Goal: Task Accomplishment & Management: Manage account settings

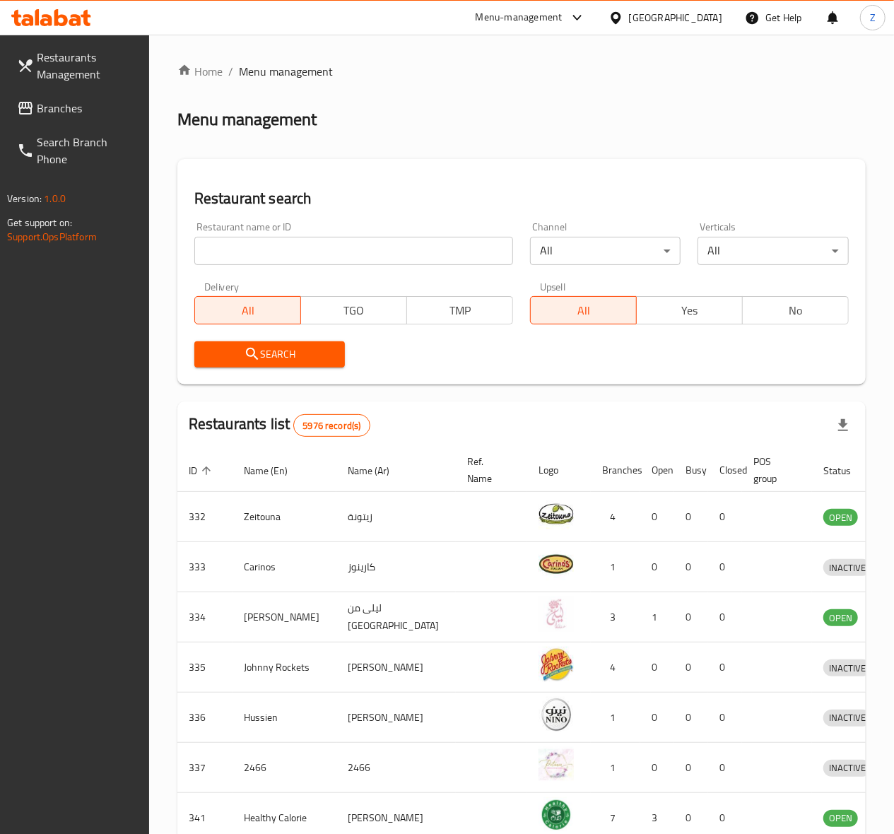
click at [286, 233] on div "Restaurant name or ID Restaurant name or ID" at bounding box center [353, 243] width 319 height 43
click at [287, 255] on input "search" at bounding box center [353, 251] width 319 height 28
type input "TEN OUT OF TEN RESTAURANT"
click at [255, 361] on icon "submit" at bounding box center [252, 354] width 17 height 17
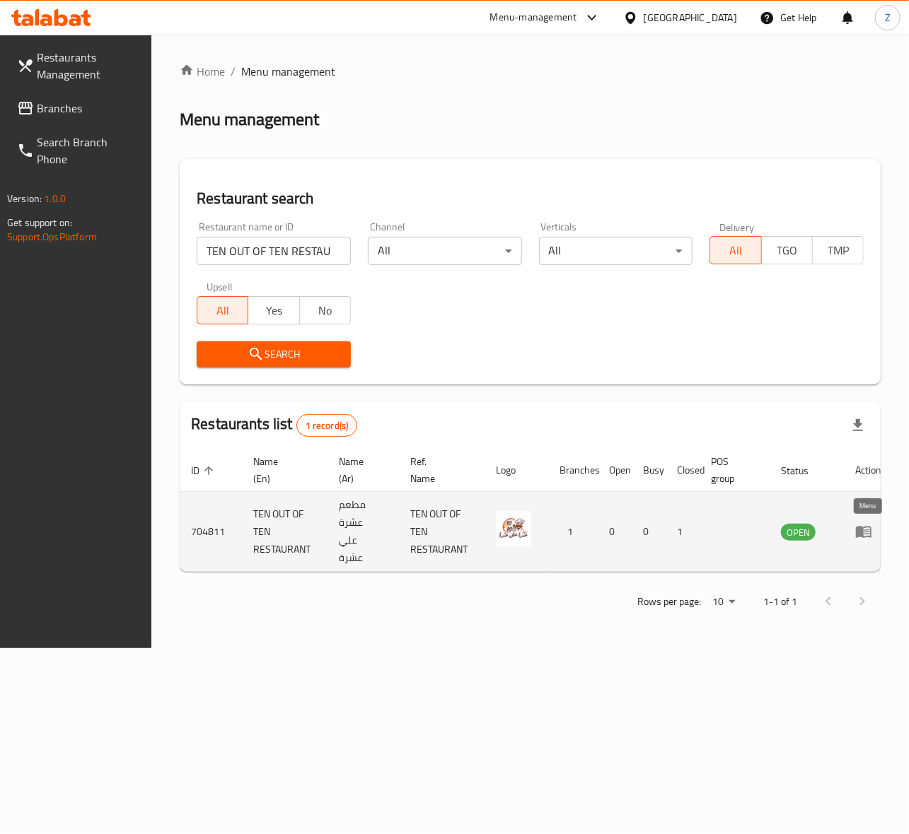
click at [873, 526] on link "enhanced table" at bounding box center [868, 531] width 26 height 17
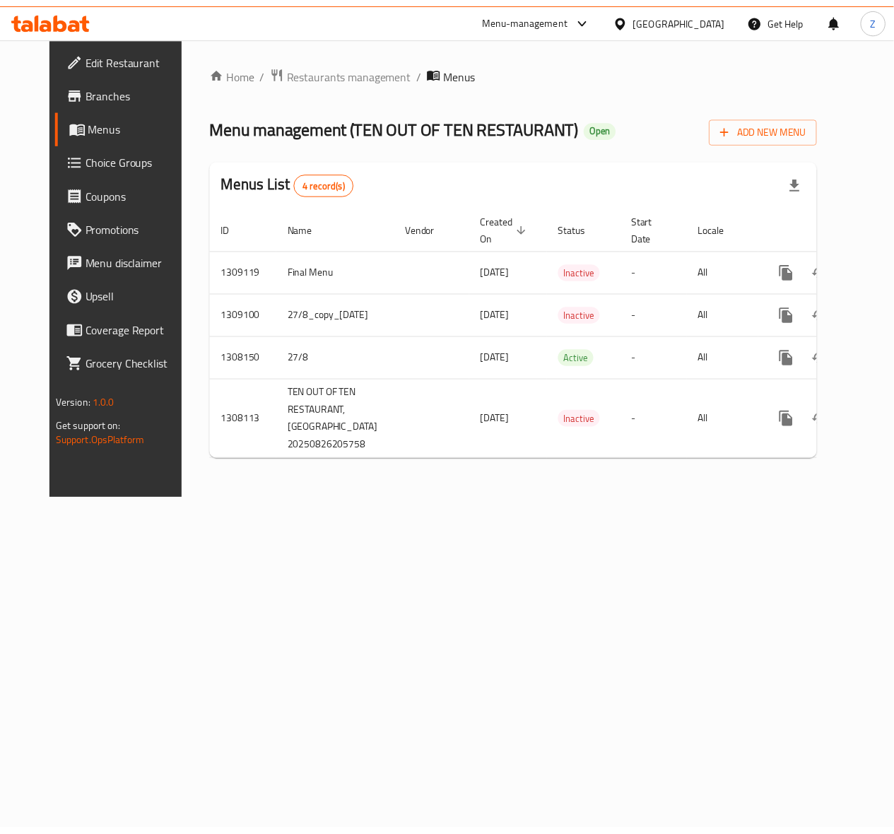
scroll to position [0, 29]
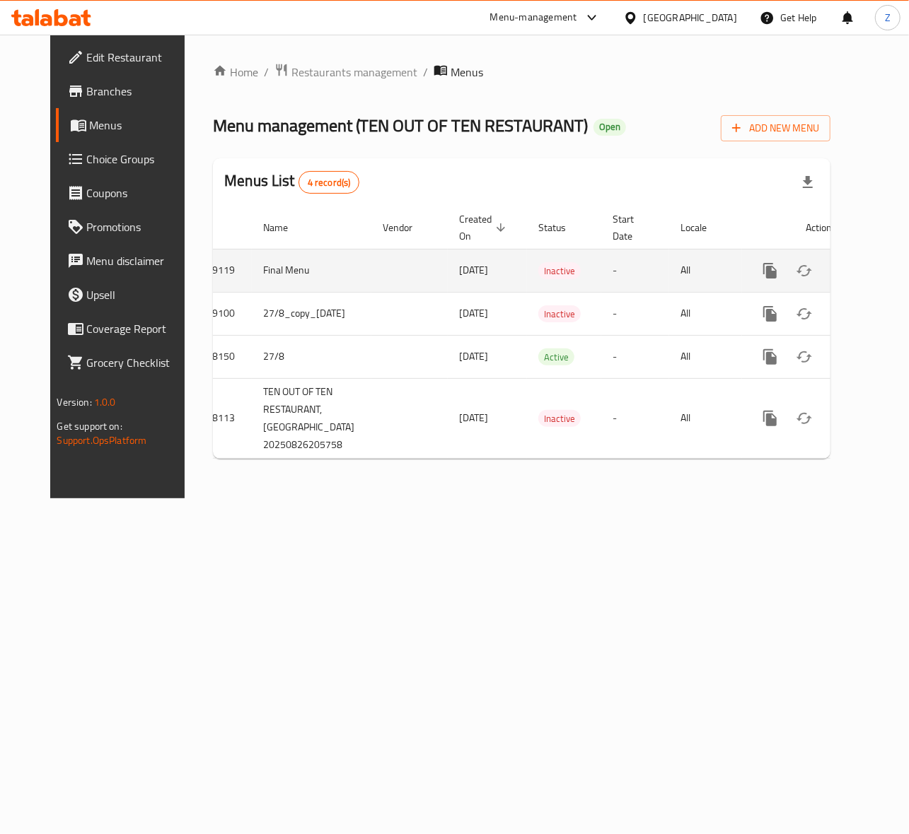
click at [863, 264] on icon "enhanced table" at bounding box center [871, 270] width 17 height 17
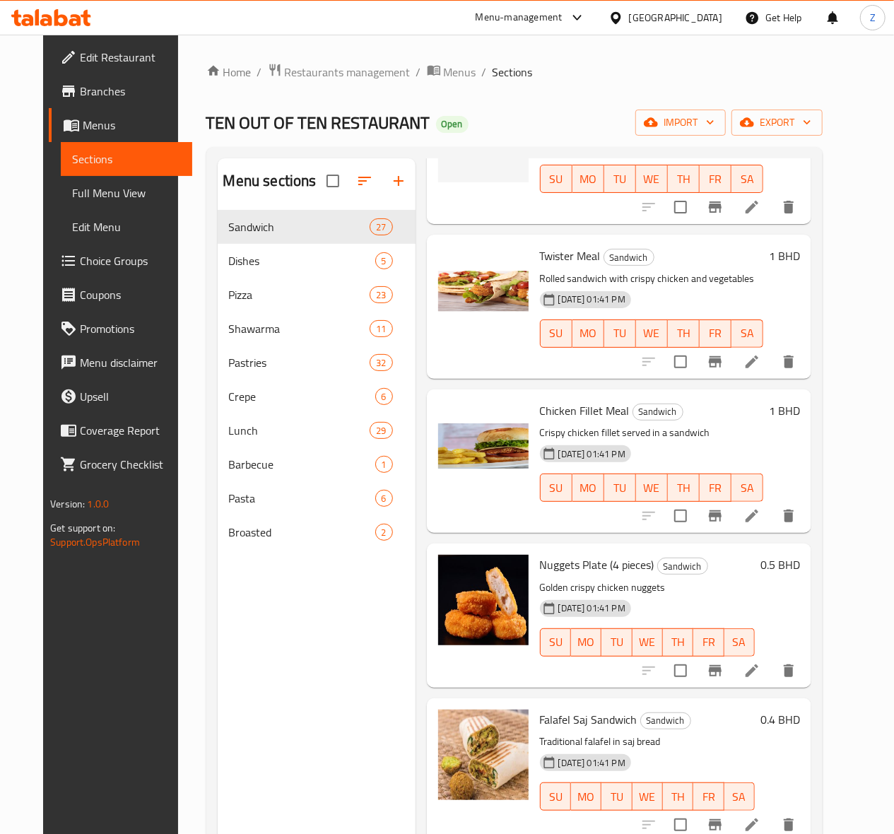
scroll to position [754, 0]
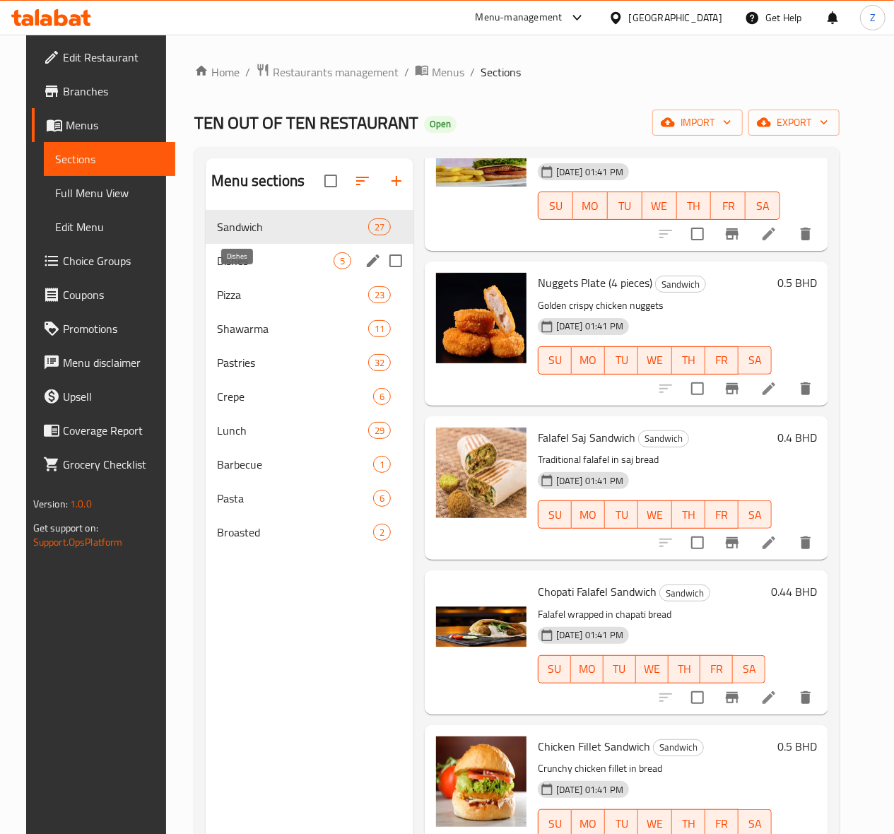
click at [247, 269] on span "Dishes" at bounding box center [275, 260] width 117 height 17
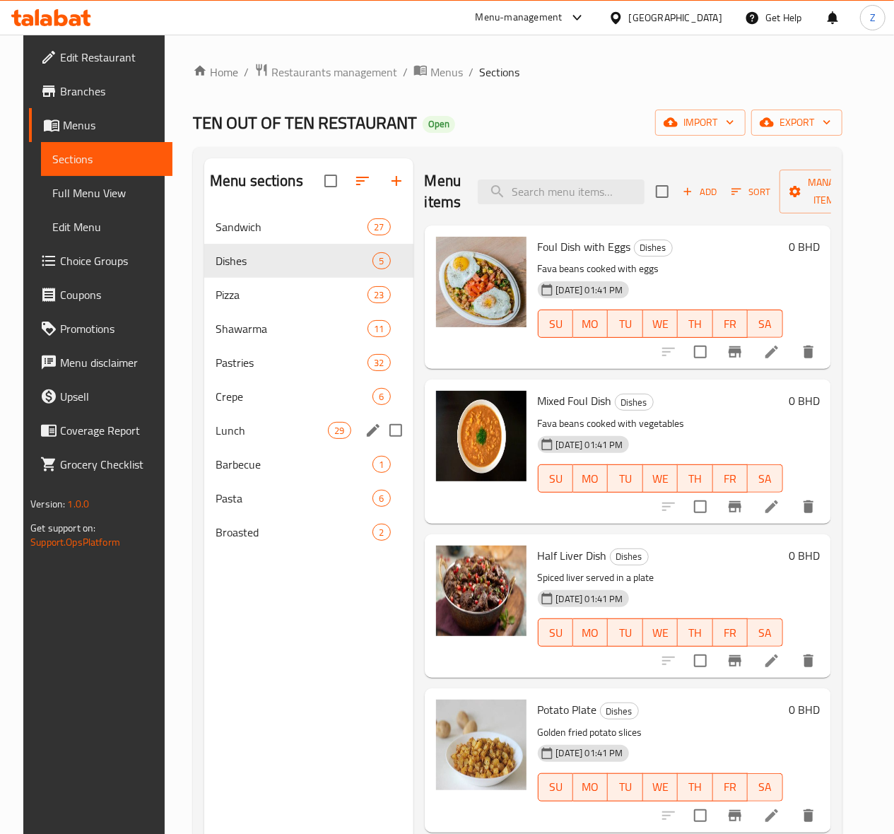
click at [243, 439] on span "Lunch" at bounding box center [272, 430] width 112 height 17
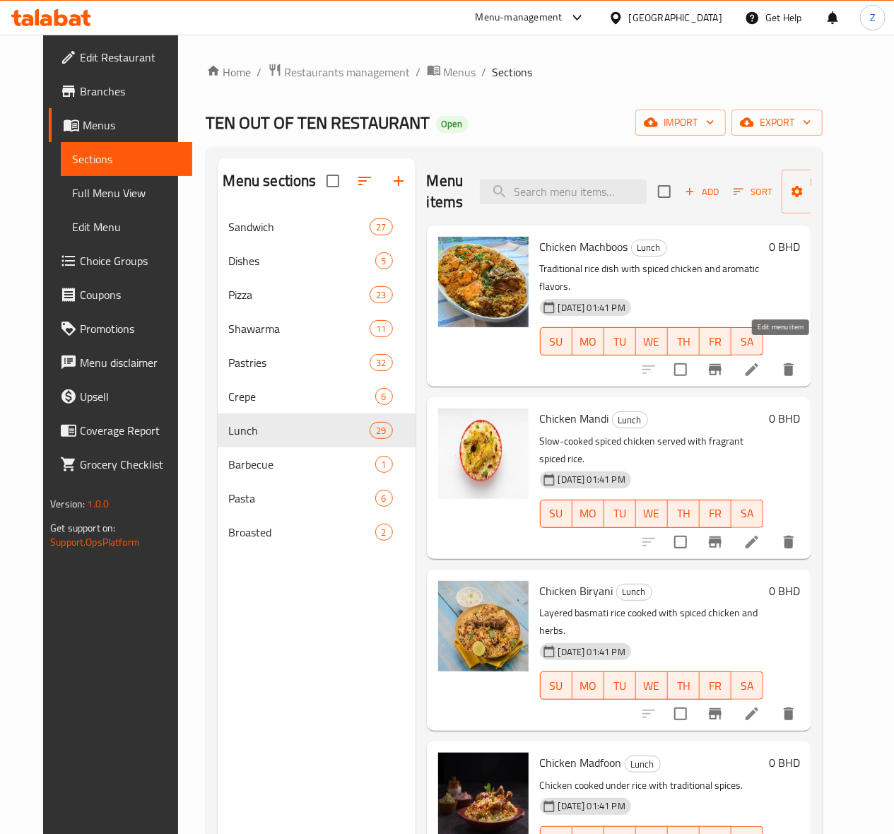
click at [761, 361] on icon at bounding box center [752, 369] width 17 height 17
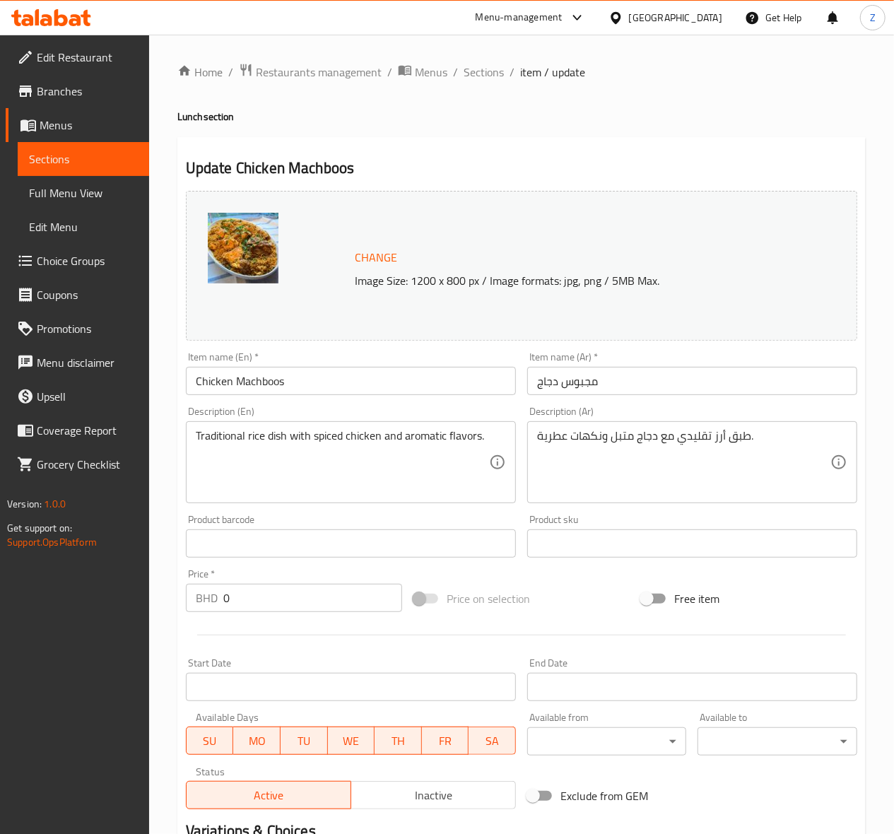
scroll to position [185, 0]
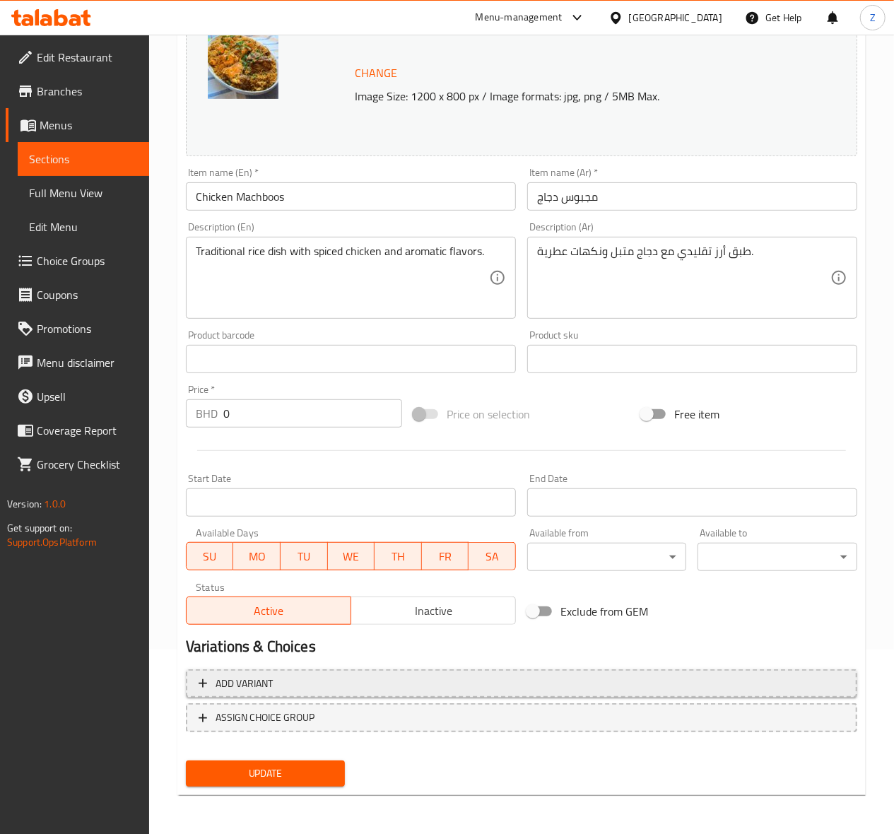
click at [283, 676] on span "Add variant" at bounding box center [522, 684] width 646 height 18
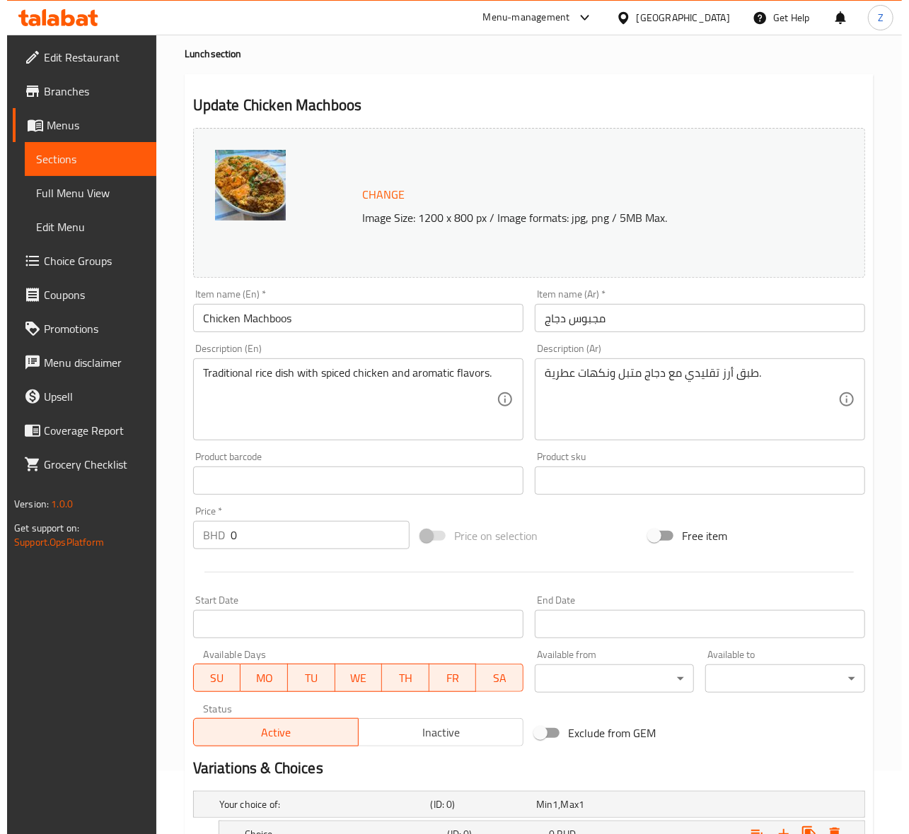
scroll to position [0, 0]
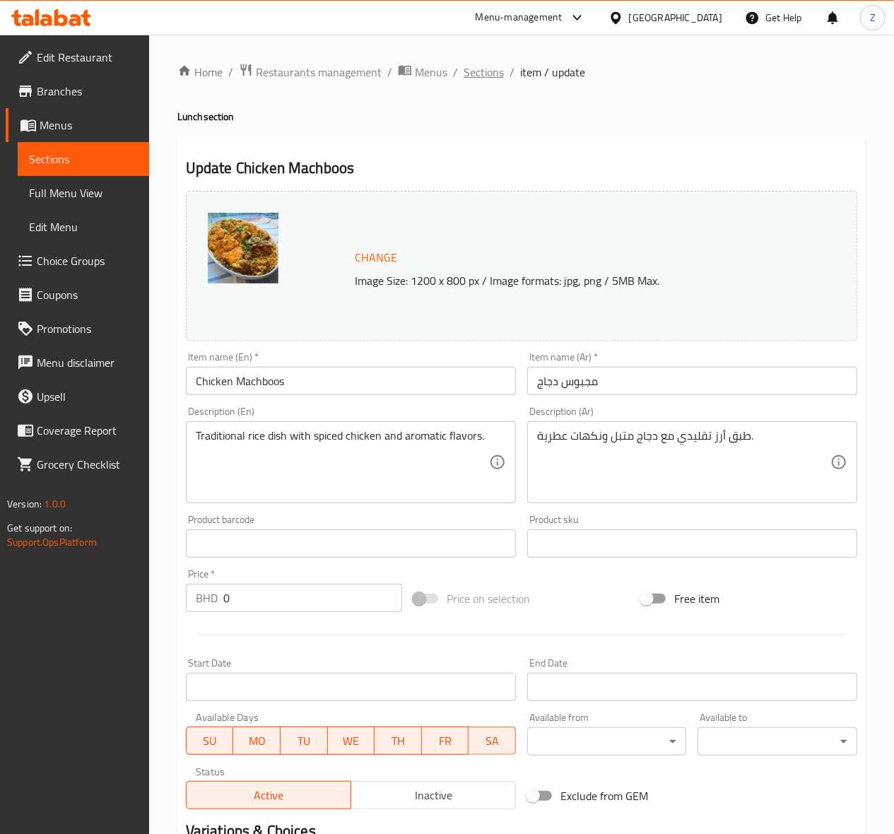
click at [467, 66] on span "Sections" at bounding box center [484, 72] width 40 height 17
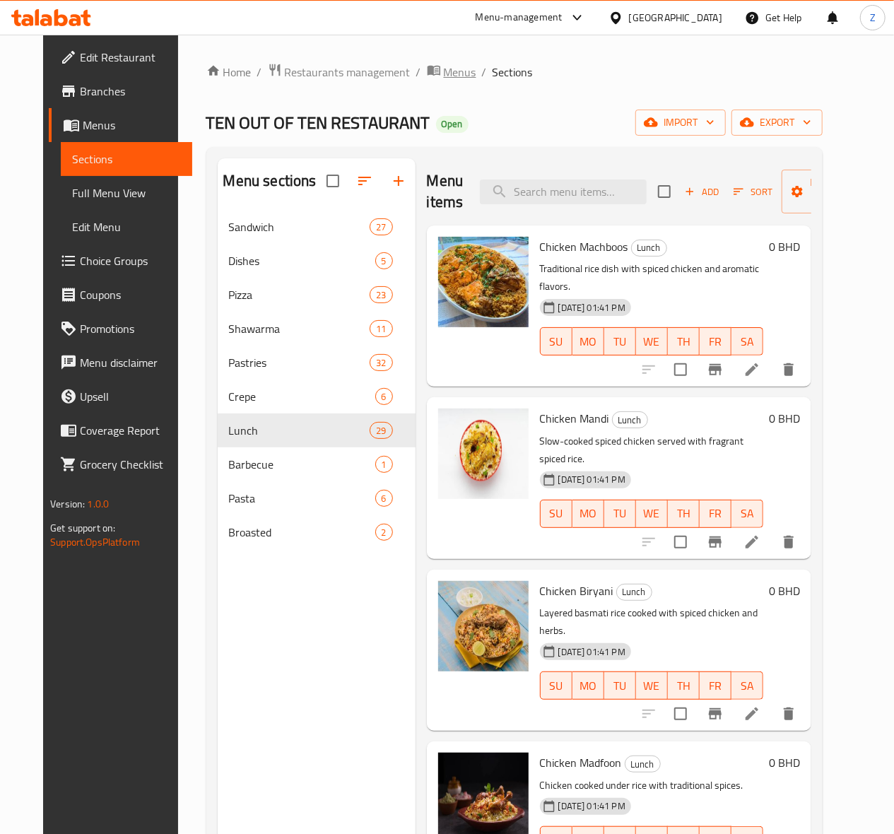
click at [444, 75] on span "Menus" at bounding box center [460, 72] width 33 height 17
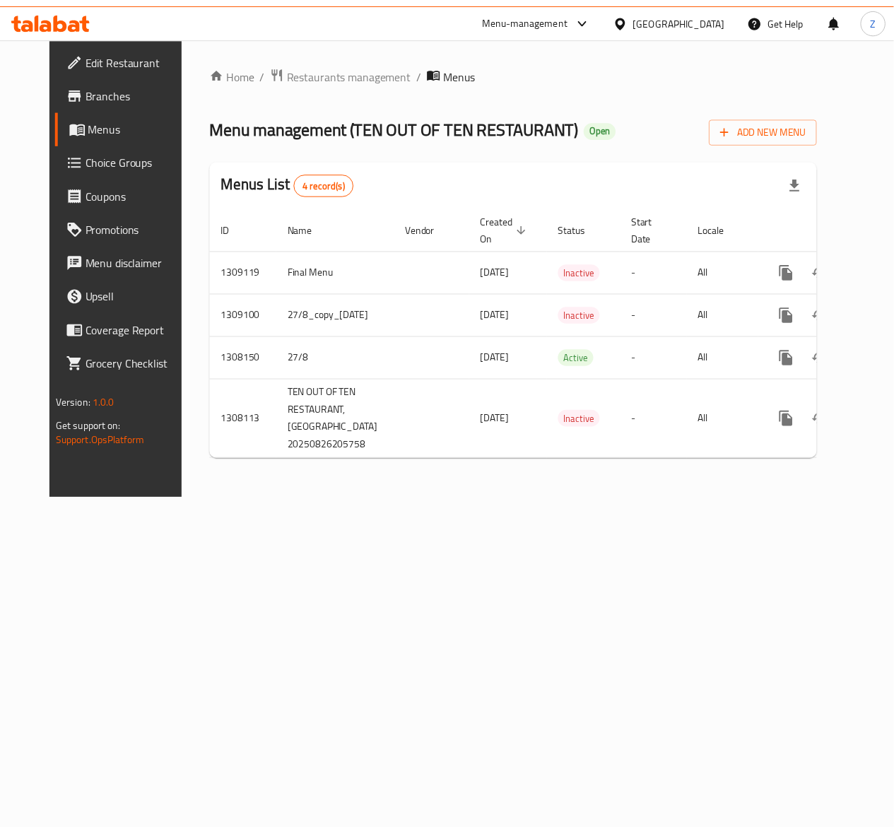
scroll to position [0, 29]
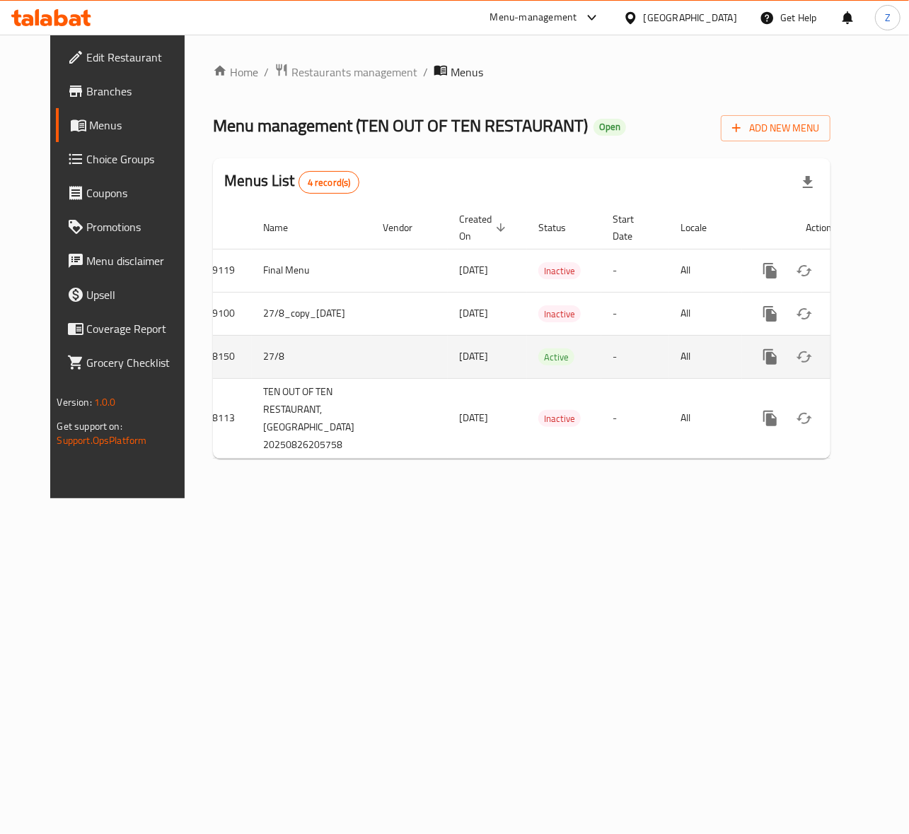
click at [863, 357] on icon "enhanced table" at bounding box center [871, 357] width 17 height 17
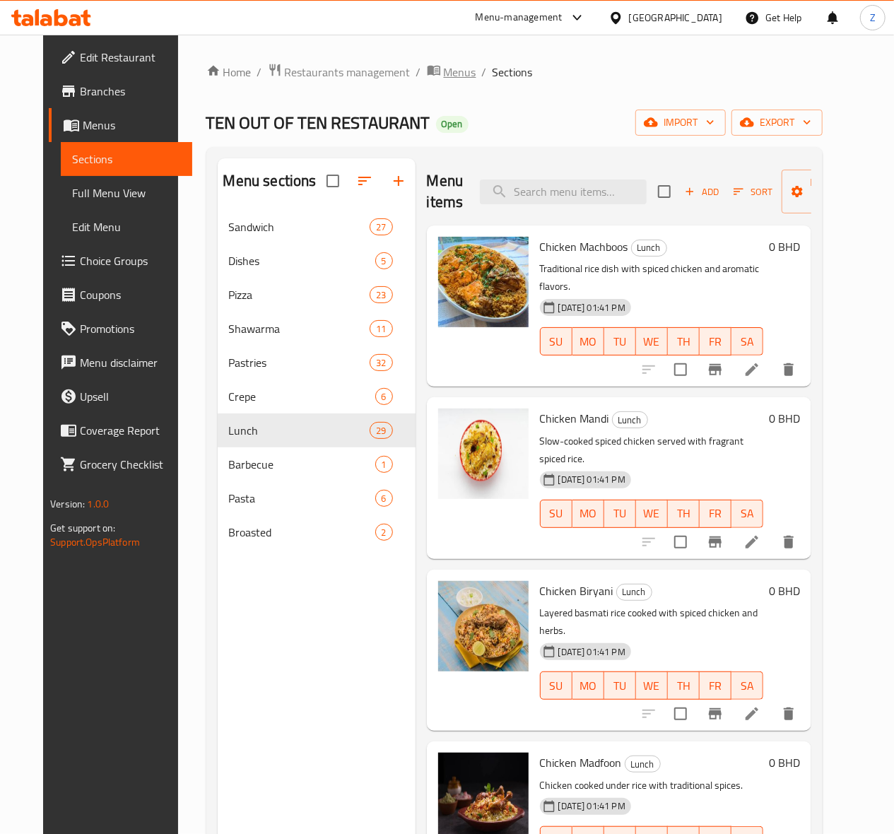
click at [444, 71] on span "Menus" at bounding box center [460, 72] width 33 height 17
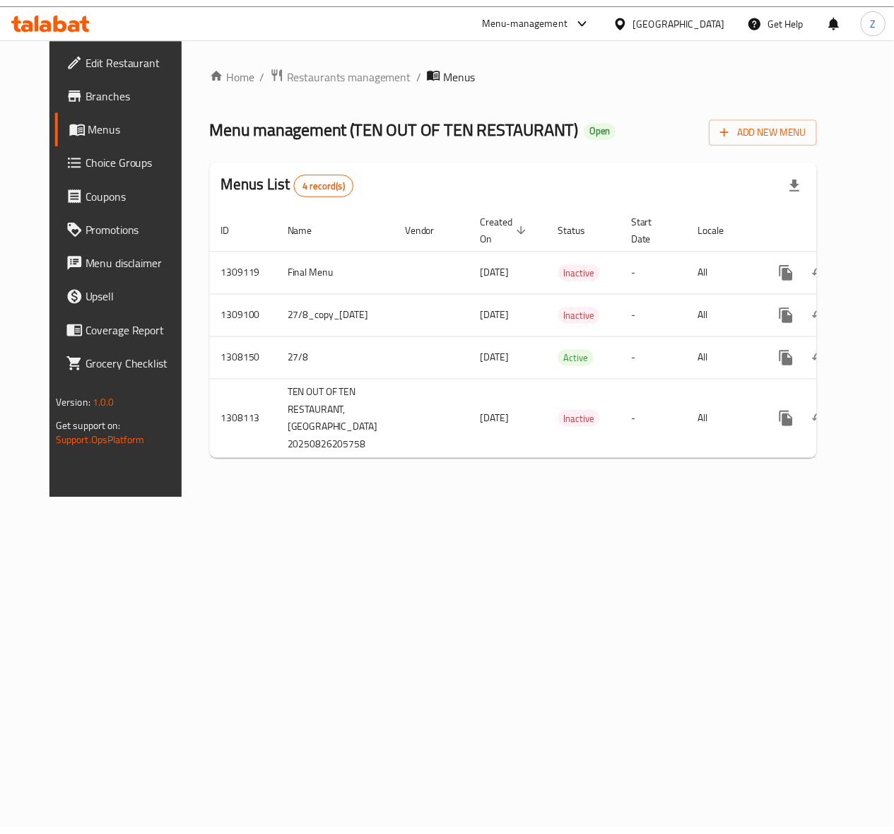
scroll to position [0, 29]
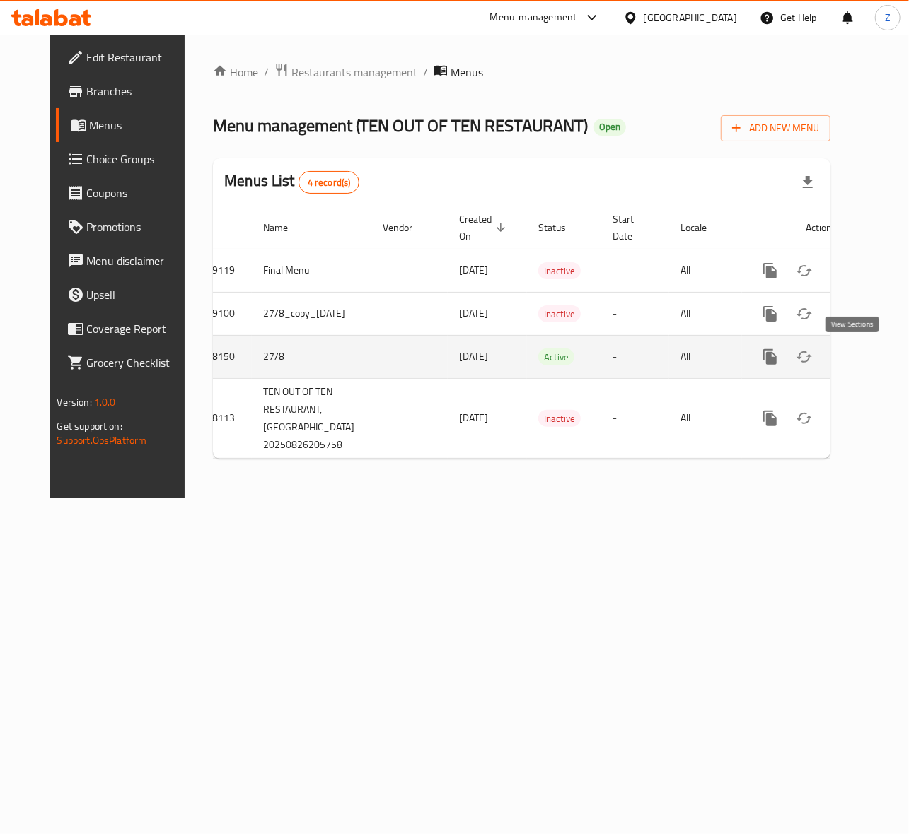
click at [863, 363] on icon "enhanced table" at bounding box center [871, 357] width 17 height 17
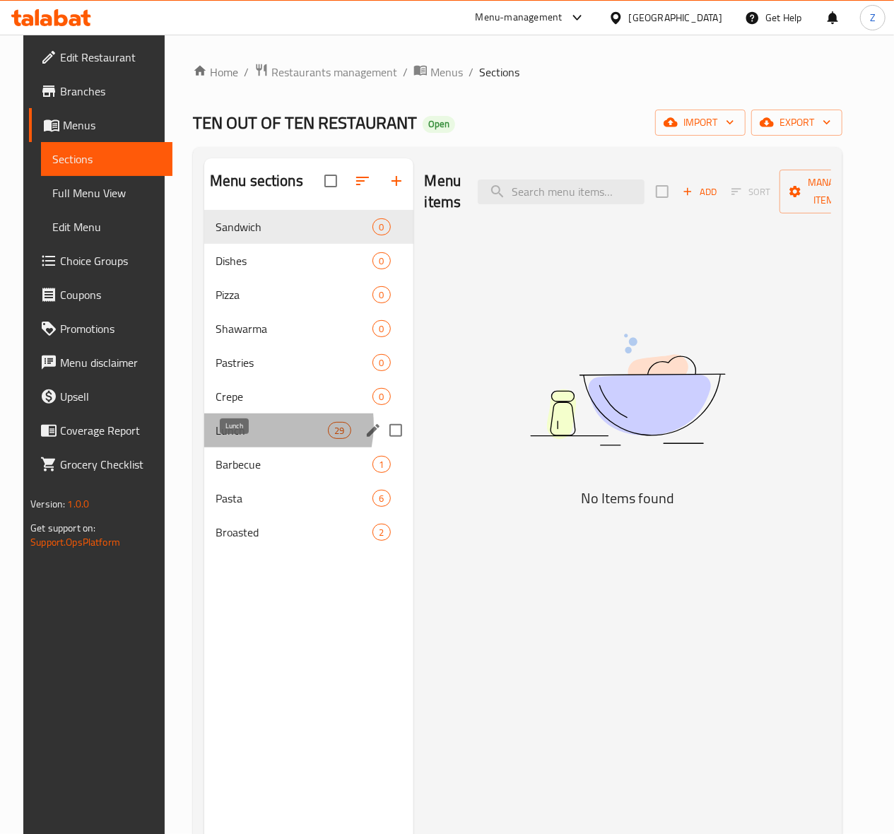
click at [238, 439] on span "Lunch" at bounding box center [272, 430] width 112 height 17
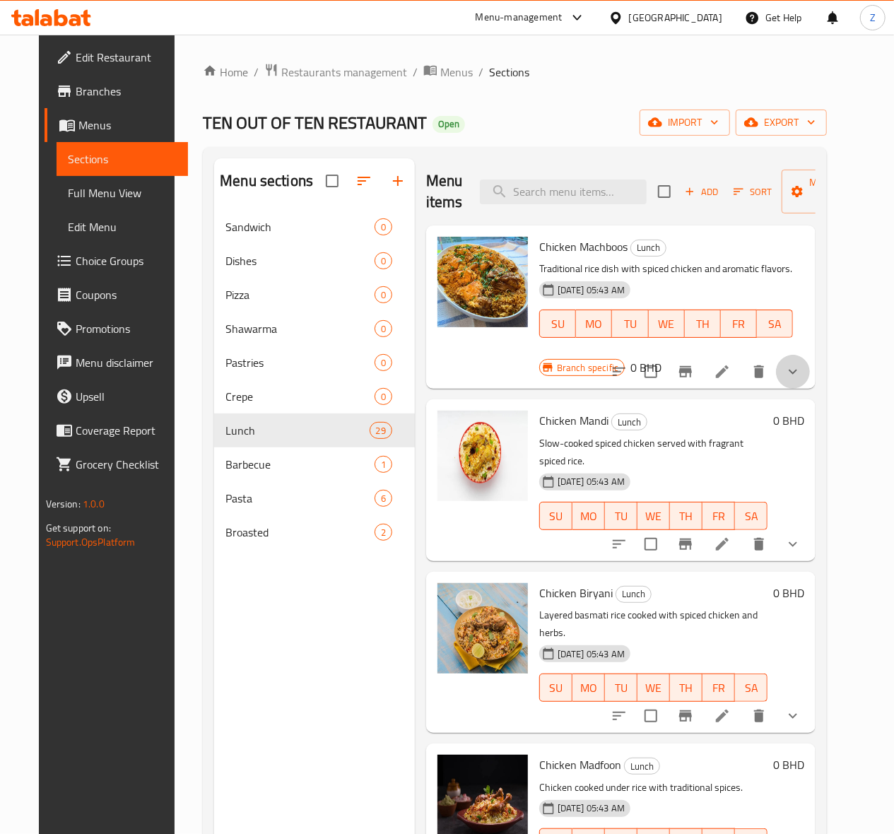
click at [810, 380] on button "show more" at bounding box center [793, 372] width 34 height 34
